Goal: Navigation & Orientation: Find specific page/section

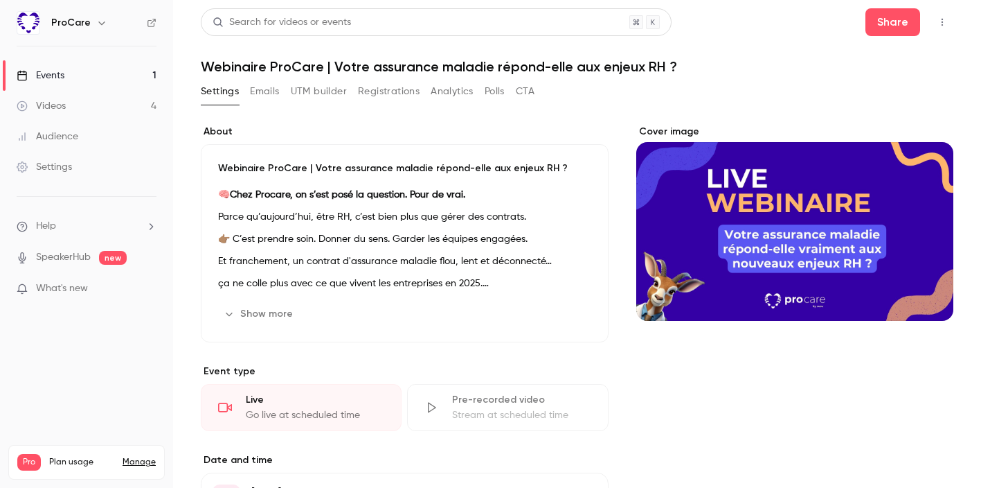
click at [126, 69] on link "Events 1" at bounding box center [86, 75] width 173 height 30
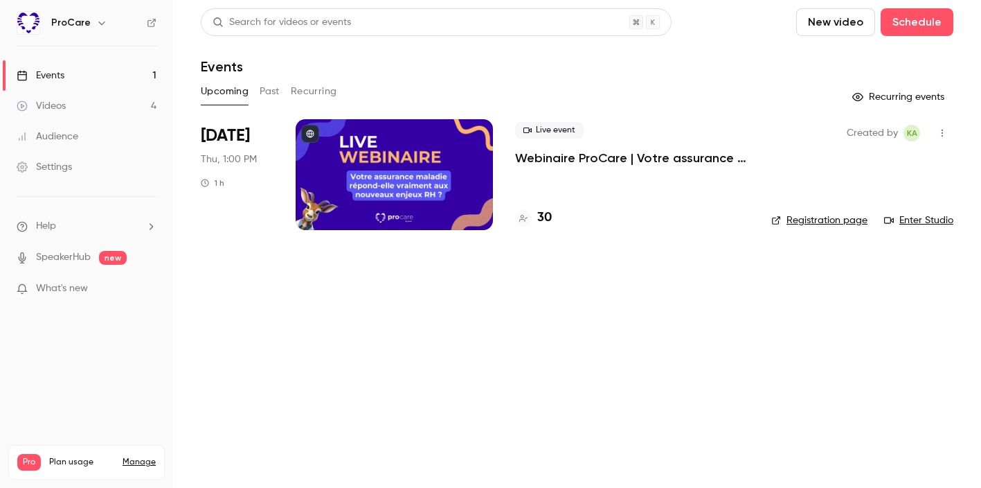
click at [479, 157] on div at bounding box center [394, 174] width 197 height 111
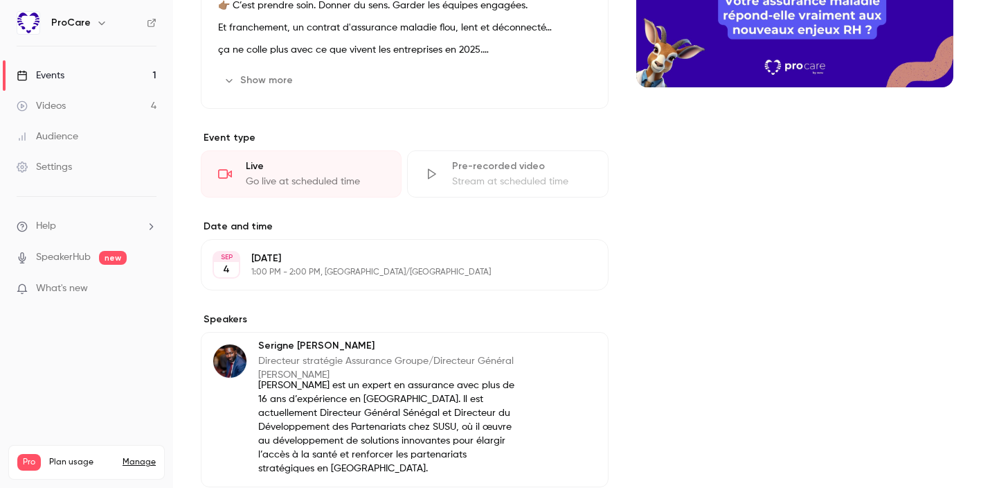
scroll to position [213, 0]
